Goal: Book appointment/travel/reservation

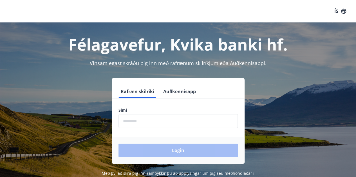
click at [130, 122] on input "phone" at bounding box center [177, 121] width 119 height 14
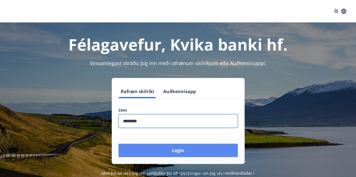
type input "********"
click at [179, 152] on button "Login" at bounding box center [177, 150] width 119 height 13
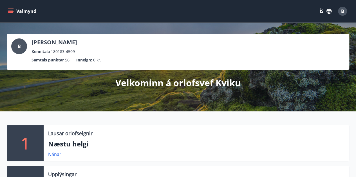
click at [11, 11] on icon "menu" at bounding box center [11, 11] width 6 height 1
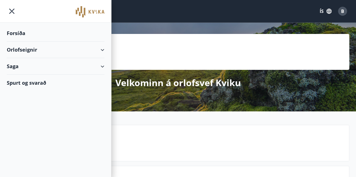
click at [100, 50] on div "Orlofseignir" at bounding box center [56, 50] width 98 height 17
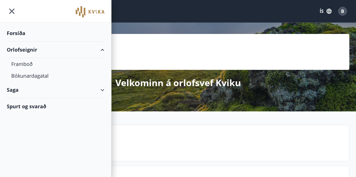
click at [103, 87] on div "Saga" at bounding box center [56, 90] width 98 height 17
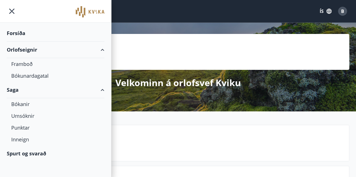
click at [16, 37] on div "Forsíða" at bounding box center [56, 33] width 98 height 17
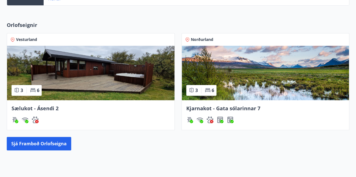
scroll to position [245, 0]
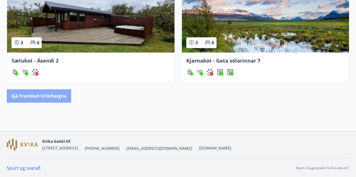
click at [27, 98] on button "Sjá framboð orlofseigna" at bounding box center [39, 95] width 64 height 13
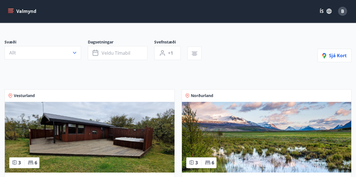
scroll to position [33, 0]
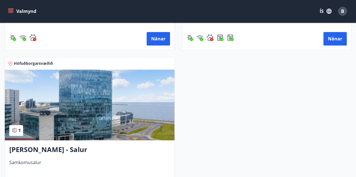
scroll to position [219, 0]
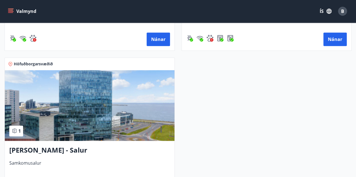
click at [45, 121] on img at bounding box center [90, 105] width 170 height 71
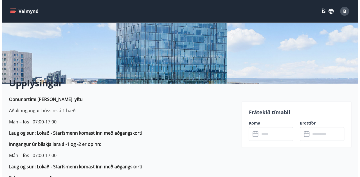
scroll to position [145, 0]
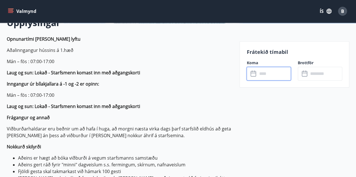
click at [263, 76] on input "text" at bounding box center [274, 74] width 34 height 14
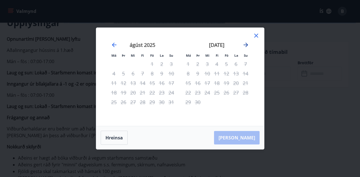
click at [246, 44] on icon "Move forward to switch to the next month." at bounding box center [245, 45] width 7 height 7
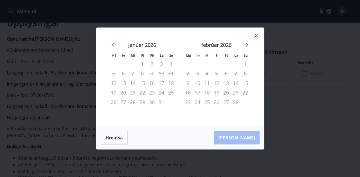
click at [246, 44] on icon "Move forward to switch to the next month." at bounding box center [245, 45] width 7 height 7
click at [188, 73] on div "6" at bounding box center [188, 74] width 10 height 10
click at [243, 45] on icon "Move forward to switch to the next month." at bounding box center [245, 45] width 7 height 7
click at [114, 44] on icon "Move backward to switch to the previous month." at bounding box center [114, 45] width 7 height 7
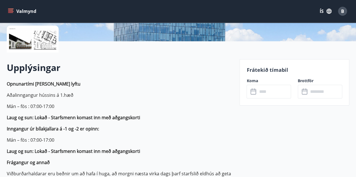
scroll to position [126, 0]
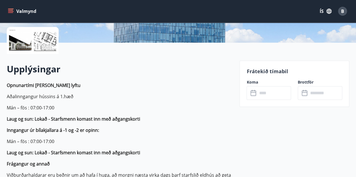
click at [266, 95] on input "text" at bounding box center [274, 93] width 34 height 14
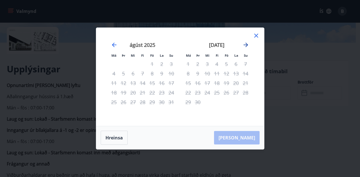
click at [246, 46] on icon "Move forward to switch to the next month." at bounding box center [245, 45] width 4 height 4
click at [245, 46] on icon "Move forward to switch to the next month." at bounding box center [245, 45] width 7 height 7
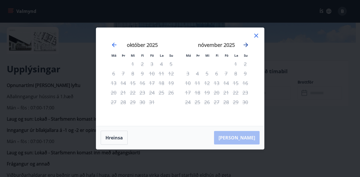
click at [245, 46] on icon "Move forward to switch to the next month." at bounding box center [245, 45] width 7 height 7
click at [245, 48] on icon "Move forward to switch to the next month." at bounding box center [245, 45] width 7 height 7
click at [254, 37] on icon at bounding box center [256, 35] width 7 height 7
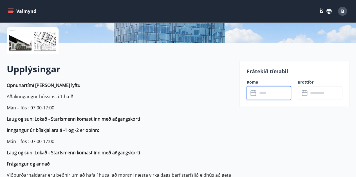
click at [261, 91] on input "text" at bounding box center [274, 93] width 34 height 14
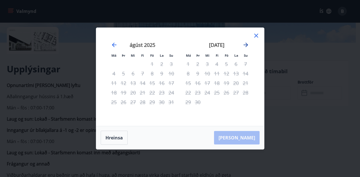
click at [245, 46] on icon "Move forward to switch to the next month." at bounding box center [245, 45] width 7 height 7
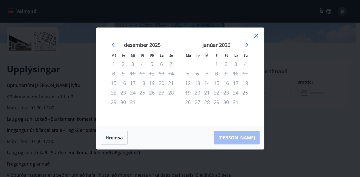
click at [245, 46] on icon "Move forward to switch to the next month." at bounding box center [245, 45] width 7 height 7
click at [247, 45] on icon "Move forward to switch to the next month." at bounding box center [245, 45] width 4 height 4
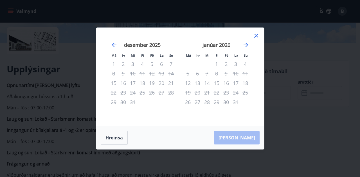
click at [256, 35] on icon at bounding box center [256, 35] width 7 height 7
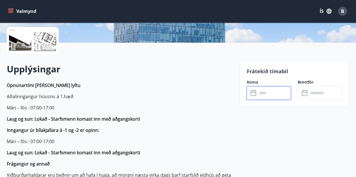
click at [264, 87] on input "text" at bounding box center [274, 93] width 34 height 14
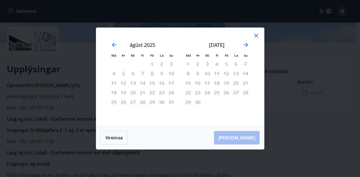
drag, startPoint x: 264, startPoint y: 87, endPoint x: 247, endPoint y: 33, distance: 56.3
click at [247, 33] on div "Má Þr Mi Fi Fö La Su Má Þr Mi Fi Fö La Su [DATE] 1 2 3 4 5 6 7 8 9 10 11 12 13 …" at bounding box center [180, 88] width 360 height 177
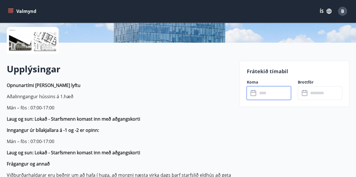
click at [264, 94] on input "text" at bounding box center [274, 93] width 34 height 14
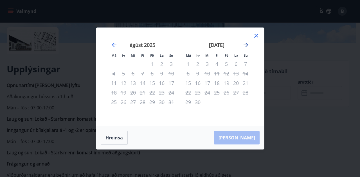
click at [247, 45] on icon "Move forward to switch to the next month." at bounding box center [245, 45] width 4 height 4
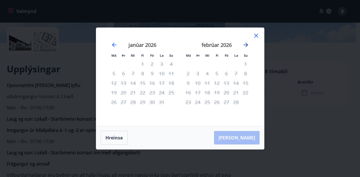
click at [247, 45] on icon "Move forward to switch to the next month." at bounding box center [245, 45] width 4 height 4
click at [256, 36] on icon at bounding box center [256, 35] width 7 height 7
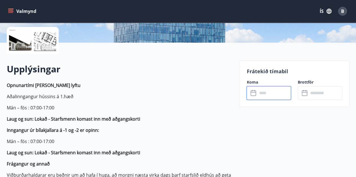
click at [260, 93] on input "text" at bounding box center [274, 93] width 34 height 14
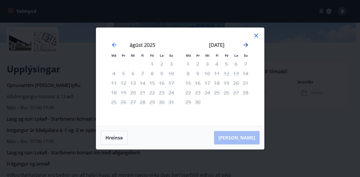
click at [245, 45] on icon "Move forward to switch to the next month." at bounding box center [245, 45] width 4 height 4
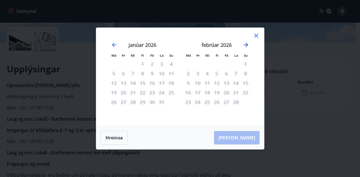
click at [245, 45] on icon "Move forward to switch to the next month." at bounding box center [245, 45] width 4 height 4
click at [189, 75] on div "6" at bounding box center [188, 74] width 10 height 10
click at [255, 36] on icon at bounding box center [256, 35] width 7 height 7
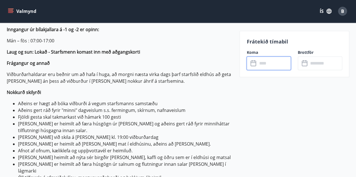
scroll to position [217, 0]
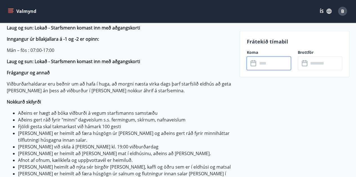
click at [18, 8] on button "Valmynd" at bounding box center [23, 11] width 32 height 10
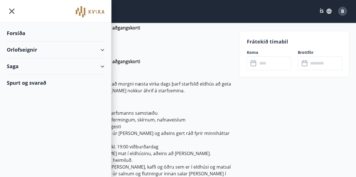
click at [32, 49] on div "Orlofseignir" at bounding box center [56, 50] width 98 height 17
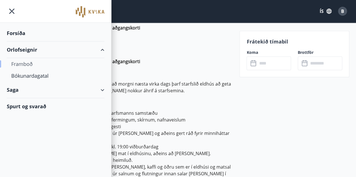
click at [20, 64] on div "Framboð" at bounding box center [55, 64] width 89 height 12
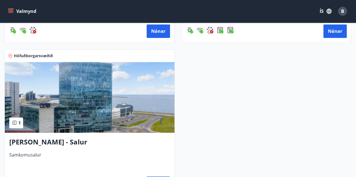
scroll to position [229, 0]
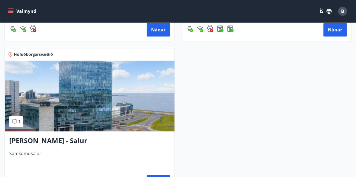
click at [94, 103] on img at bounding box center [90, 96] width 170 height 71
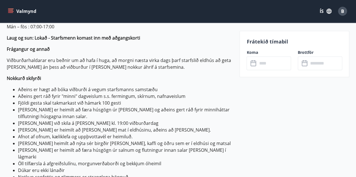
scroll to position [214, 0]
click at [274, 65] on input "text" at bounding box center [274, 64] width 34 height 14
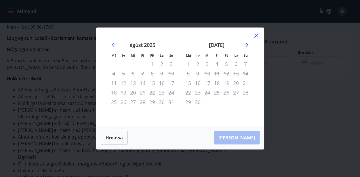
click at [245, 46] on icon "Move forward to switch to the next month." at bounding box center [245, 45] width 7 height 7
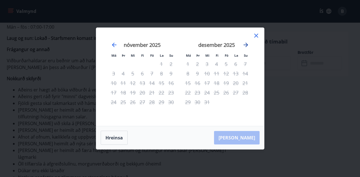
click at [245, 46] on icon "Move forward to switch to the next month." at bounding box center [245, 45] width 7 height 7
click at [245, 44] on icon "Move forward to switch to the next month." at bounding box center [245, 45] width 7 height 7
click at [259, 35] on icon at bounding box center [256, 35] width 7 height 7
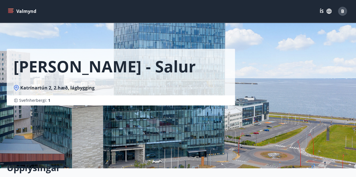
scroll to position [1, 0]
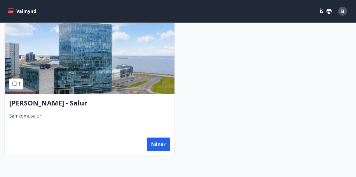
scroll to position [274, 0]
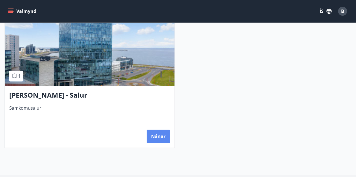
click at [154, 137] on button "Nánar" at bounding box center [157, 136] width 23 height 13
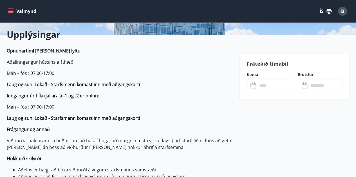
scroll to position [134, 0]
click at [264, 88] on input "text" at bounding box center [274, 85] width 34 height 14
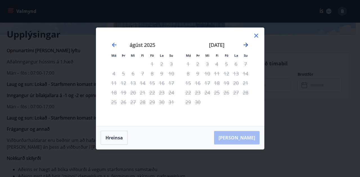
click at [245, 44] on icon "Move forward to switch to the next month." at bounding box center [245, 45] width 4 height 4
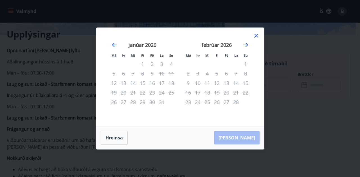
click at [245, 44] on icon "Move forward to switch to the next month." at bounding box center [245, 45] width 4 height 4
click at [187, 72] on div "6" at bounding box center [188, 74] width 10 height 10
click at [255, 38] on icon at bounding box center [256, 35] width 7 height 7
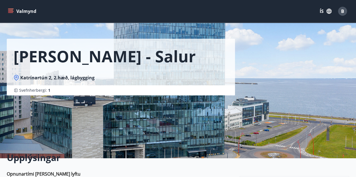
scroll to position [0, 0]
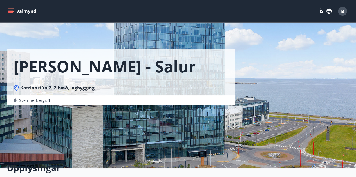
click at [8, 10] on button "Valmynd" at bounding box center [23, 11] width 32 height 10
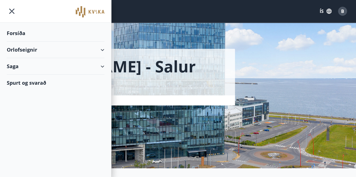
click at [91, 52] on div "Orlofseignir" at bounding box center [56, 50] width 98 height 17
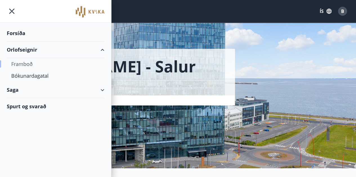
click at [23, 63] on div "Framboð" at bounding box center [55, 64] width 89 height 12
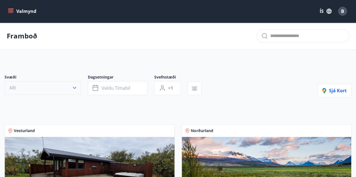
click at [73, 89] on icon "button" at bounding box center [75, 88] width 6 height 6
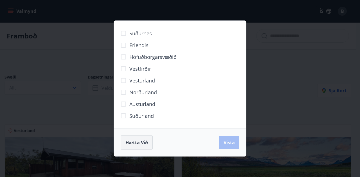
click at [132, 142] on span "Hætta við" at bounding box center [136, 143] width 22 height 6
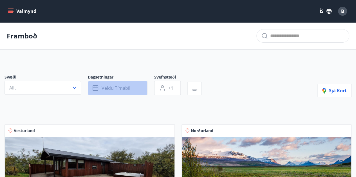
click at [112, 86] on span "Veldu tímabil" at bounding box center [116, 88] width 29 height 6
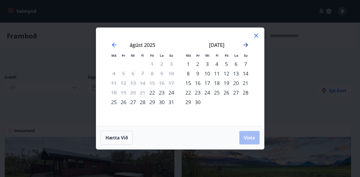
click at [247, 44] on icon "Move forward to switch to the next month." at bounding box center [245, 45] width 7 height 7
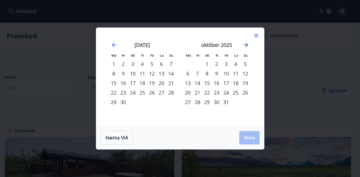
click at [247, 44] on icon "Move forward to switch to the next month." at bounding box center [245, 45] width 7 height 7
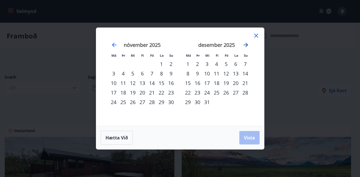
click at [247, 44] on icon "Move forward to switch to the next month." at bounding box center [245, 45] width 7 height 7
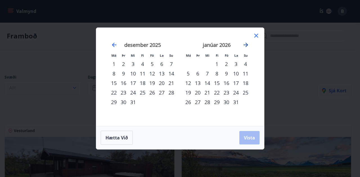
click at [247, 44] on icon "Move forward to switch to the next month." at bounding box center [245, 45] width 7 height 7
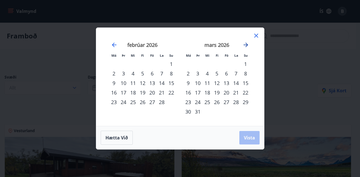
click at [247, 44] on icon "Move forward to switch to the next month." at bounding box center [245, 45] width 7 height 7
click at [189, 75] on div "6" at bounding box center [188, 74] width 10 height 10
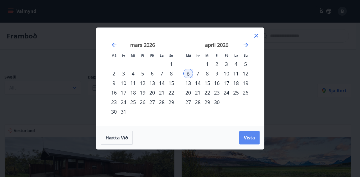
click at [251, 137] on span "Vista" at bounding box center [249, 138] width 11 height 6
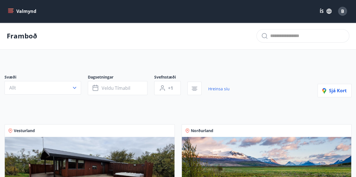
click at [12, 11] on icon "menu" at bounding box center [11, 11] width 6 height 1
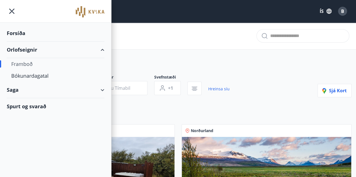
click at [20, 64] on div "Framboð" at bounding box center [55, 64] width 89 height 12
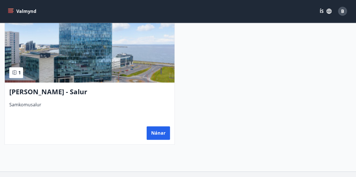
scroll to position [277, 0]
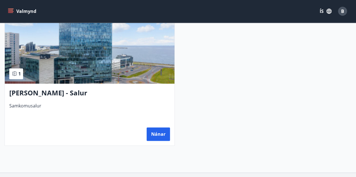
click at [50, 66] on img at bounding box center [90, 48] width 170 height 71
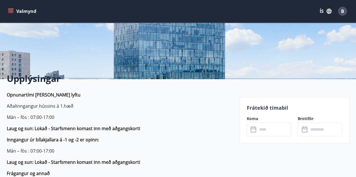
scroll to position [88, 0]
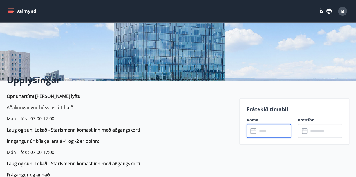
click at [264, 133] on input "text" at bounding box center [274, 131] width 34 height 14
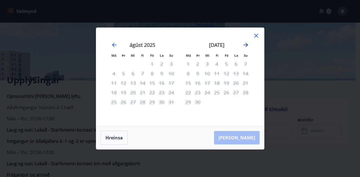
click at [245, 45] on icon "Move forward to switch to the next month." at bounding box center [245, 45] width 4 height 4
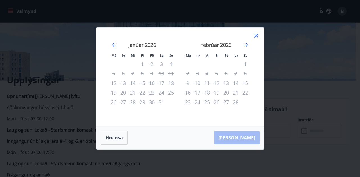
click at [245, 45] on icon "Move forward to switch to the next month." at bounding box center [245, 45] width 4 height 4
click at [186, 74] on div "6" at bounding box center [188, 74] width 10 height 10
click at [255, 35] on icon at bounding box center [256, 36] width 4 height 4
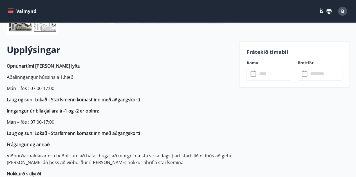
scroll to position [146, 0]
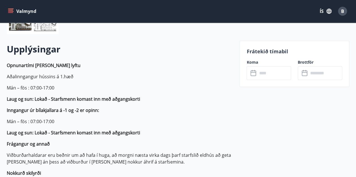
click at [263, 72] on input "text" at bounding box center [274, 73] width 34 height 14
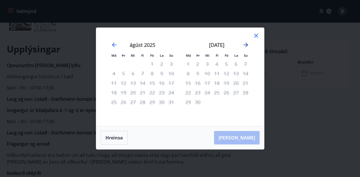
click at [246, 45] on icon "Move forward to switch to the next month." at bounding box center [245, 45] width 7 height 7
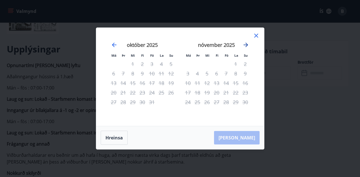
click at [246, 45] on icon "Move forward to switch to the next month." at bounding box center [245, 45] width 7 height 7
click at [255, 37] on icon at bounding box center [256, 35] width 7 height 7
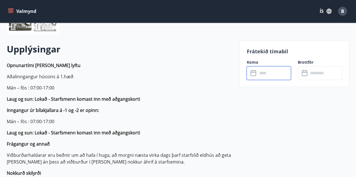
click at [267, 78] on input "text" at bounding box center [274, 73] width 34 height 14
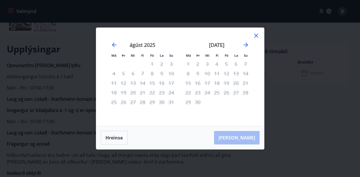
click at [254, 36] on icon at bounding box center [256, 35] width 7 height 7
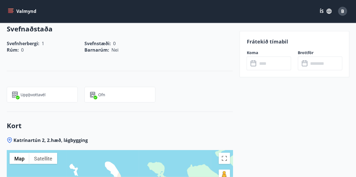
scroll to position [491, 0]
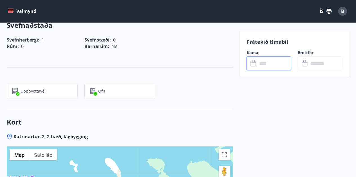
click at [263, 62] on input "text" at bounding box center [274, 64] width 34 height 14
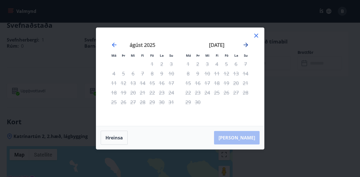
click at [245, 48] on icon "Move forward to switch to the next month." at bounding box center [245, 45] width 7 height 7
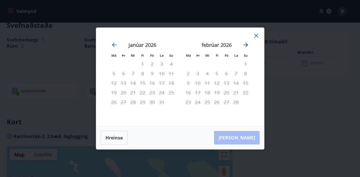
click at [245, 48] on icon "Move forward to switch to the next month." at bounding box center [245, 45] width 7 height 7
click at [187, 75] on div "6" at bounding box center [188, 74] width 10 height 10
click at [255, 35] on icon at bounding box center [256, 36] width 4 height 4
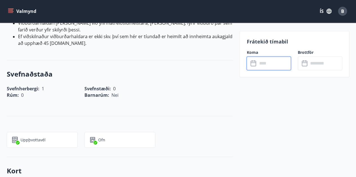
scroll to position [442, 0]
click at [181, 85] on div "Rúm : 0 Barnarúm : Nei" at bounding box center [116, 91] width 233 height 13
click at [263, 59] on input "text" at bounding box center [274, 64] width 34 height 14
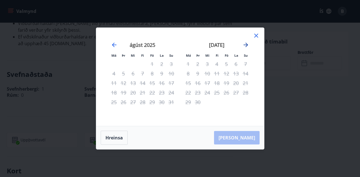
click at [243, 47] on icon "Move forward to switch to the next month." at bounding box center [245, 45] width 7 height 7
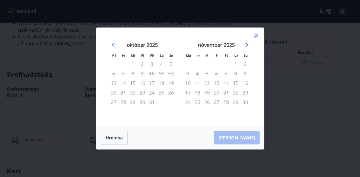
click at [245, 46] on icon "Move forward to switch to the next month." at bounding box center [245, 45] width 7 height 7
click at [258, 35] on icon at bounding box center [256, 35] width 7 height 7
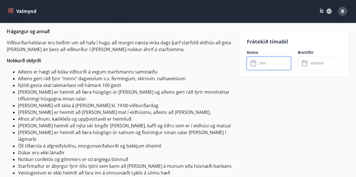
scroll to position [256, 0]
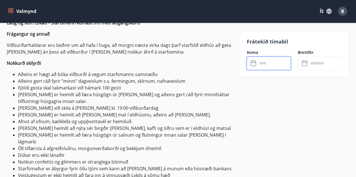
click at [8, 11] on icon "menu" at bounding box center [11, 11] width 6 height 6
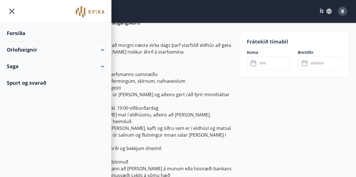
click at [102, 48] on div "Orlofseignir" at bounding box center [56, 50] width 98 height 17
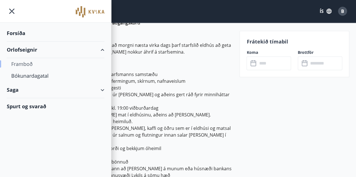
click at [25, 63] on div "Framboð" at bounding box center [55, 64] width 89 height 12
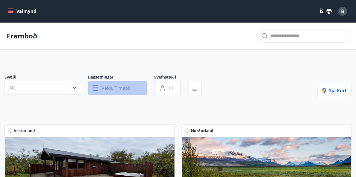
click at [107, 91] on span "Veldu tímabil" at bounding box center [116, 88] width 29 height 6
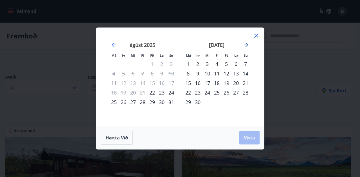
click at [245, 46] on icon "Move forward to switch to the next month." at bounding box center [245, 45] width 7 height 7
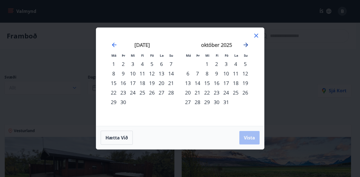
click at [245, 46] on icon "Move forward to switch to the next month." at bounding box center [245, 45] width 7 height 7
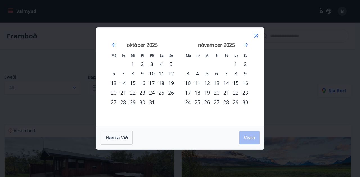
click at [245, 46] on icon "Move forward to switch to the next month." at bounding box center [245, 45] width 7 height 7
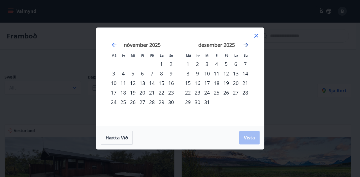
click at [245, 46] on icon "Move forward to switch to the next month." at bounding box center [245, 45] width 7 height 7
click at [244, 46] on icon "Move forward to switch to the next month." at bounding box center [245, 45] width 7 height 7
click at [255, 35] on icon at bounding box center [256, 36] width 4 height 4
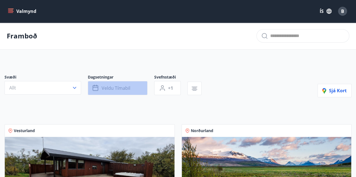
click at [106, 90] on span "Veldu tímabil" at bounding box center [116, 88] width 29 height 6
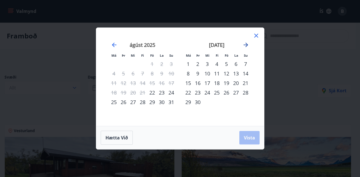
click at [245, 46] on icon "Move forward to switch to the next month." at bounding box center [245, 45] width 7 height 7
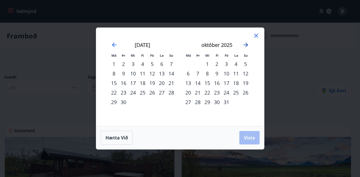
click at [245, 46] on icon "Move forward to switch to the next month." at bounding box center [245, 45] width 7 height 7
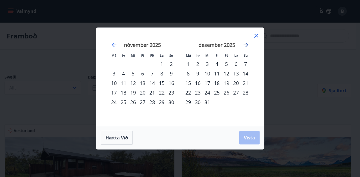
click at [245, 46] on icon "Move forward to switch to the next month." at bounding box center [245, 45] width 7 height 7
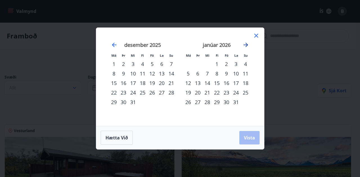
click at [245, 46] on icon "Move forward to switch to the next month." at bounding box center [245, 45] width 7 height 7
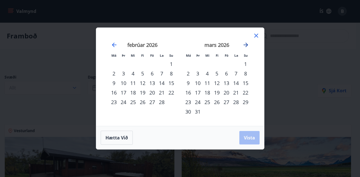
click at [245, 46] on icon "Move forward to switch to the next month." at bounding box center [245, 45] width 7 height 7
click at [188, 72] on div "6" at bounding box center [188, 74] width 10 height 10
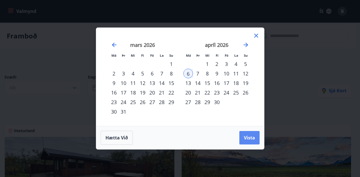
click at [247, 140] on span "Vista" at bounding box center [249, 138] width 11 height 6
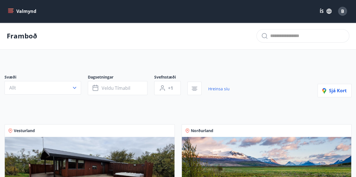
click at [12, 12] on icon "menu" at bounding box center [11, 11] width 6 height 1
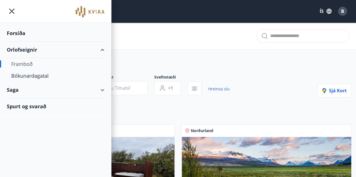
click at [20, 64] on div "Framboð" at bounding box center [55, 64] width 89 height 12
click at [30, 75] on div "Bókunardagatal" at bounding box center [55, 76] width 89 height 12
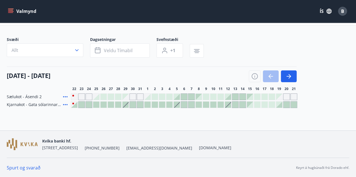
scroll to position [24, 0]
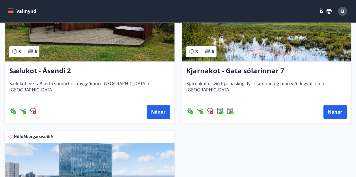
scroll to position [146, 0]
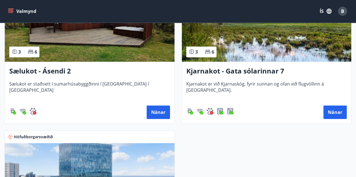
click at [244, 71] on h3 "Kjarnakot - Gata sólarinnar 7" at bounding box center [266, 71] width 161 height 10
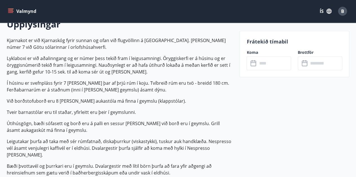
scroll to position [180, 0]
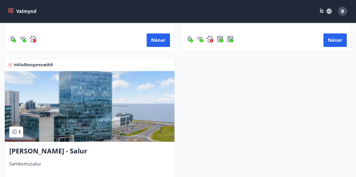
scroll to position [219, 0]
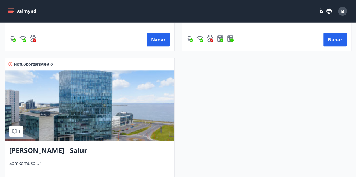
click at [58, 128] on img at bounding box center [90, 106] width 170 height 71
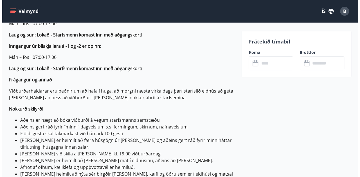
scroll to position [185, 0]
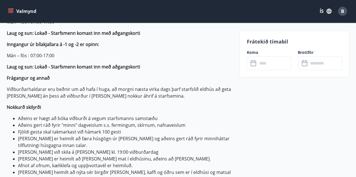
click at [268, 67] on input "text" at bounding box center [274, 64] width 34 height 14
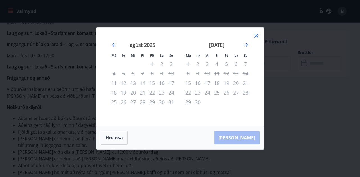
click at [245, 44] on icon "Move forward to switch to the next month." at bounding box center [245, 45] width 7 height 7
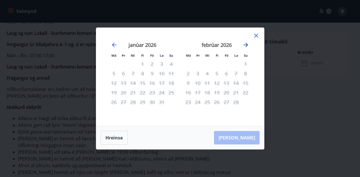
click at [245, 44] on icon "Move forward to switch to the next month." at bounding box center [245, 45] width 7 height 7
click at [244, 46] on icon "Move forward to switch to the next month." at bounding box center [245, 45] width 7 height 7
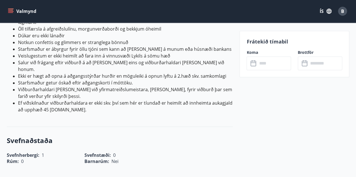
scroll to position [362, 0]
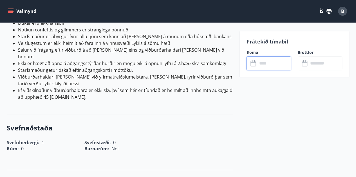
click at [262, 64] on input "text" at bounding box center [274, 64] width 34 height 14
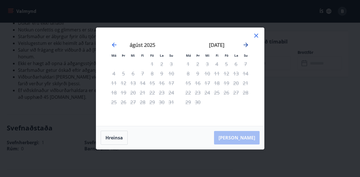
click at [245, 44] on icon "Move forward to switch to the next month." at bounding box center [245, 45] width 7 height 7
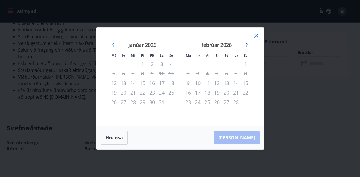
click at [245, 44] on icon "Move forward to switch to the next month." at bounding box center [245, 45] width 7 height 7
click at [112, 73] on div "6" at bounding box center [114, 74] width 10 height 10
click at [113, 45] on icon "Move backward to switch to the previous month." at bounding box center [114, 45] width 7 height 7
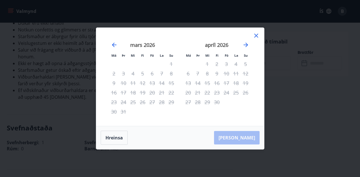
click at [255, 34] on icon at bounding box center [256, 35] width 7 height 7
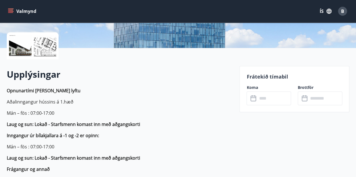
scroll to position [121, 0]
click at [259, 96] on input "text" at bounding box center [274, 98] width 34 height 14
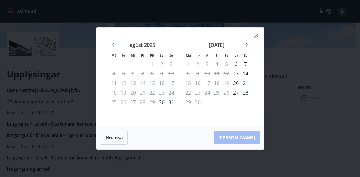
click at [245, 46] on icon "Move forward to switch to the next month." at bounding box center [245, 45] width 7 height 7
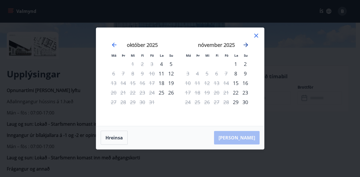
click at [245, 46] on icon "Move forward to switch to the next month." at bounding box center [245, 45] width 7 height 7
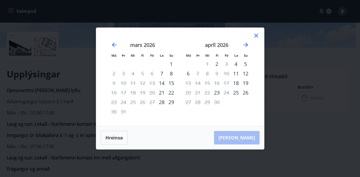
click at [187, 75] on div "6" at bounding box center [188, 74] width 10 height 10
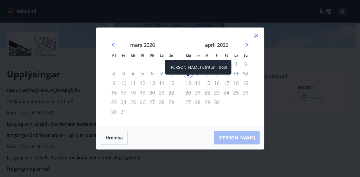
click at [187, 75] on span at bounding box center [188, 76] width 4 height 3
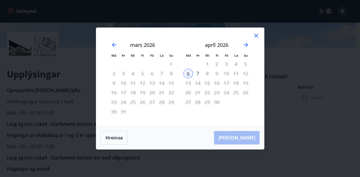
click at [245, 139] on div "[PERSON_NAME]" at bounding box center [180, 138] width 168 height 23
click at [186, 75] on div "6" at bounding box center [188, 74] width 10 height 10
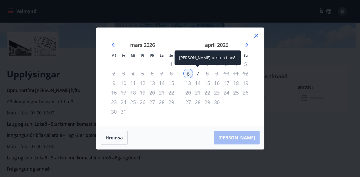
click at [197, 75] on div "7" at bounding box center [198, 74] width 10 height 10
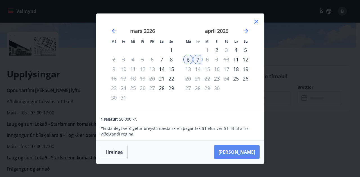
click at [242, 152] on button "[PERSON_NAME]" at bounding box center [237, 152] width 46 height 13
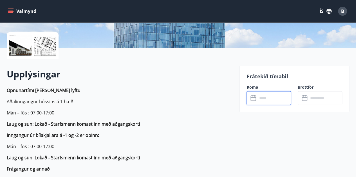
type input "******"
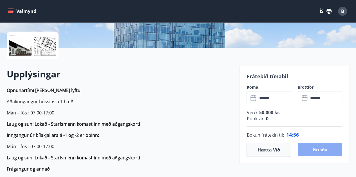
click at [311, 152] on button "Greiða" at bounding box center [319, 149] width 44 height 13
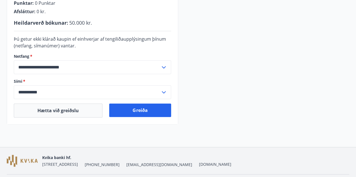
scroll to position [171, 0]
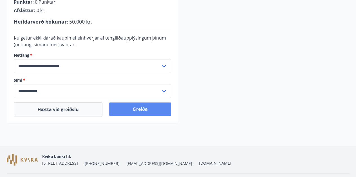
click at [128, 109] on button "Greiða" at bounding box center [140, 109] width 62 height 13
